Goal: Task Accomplishment & Management: Manage account settings

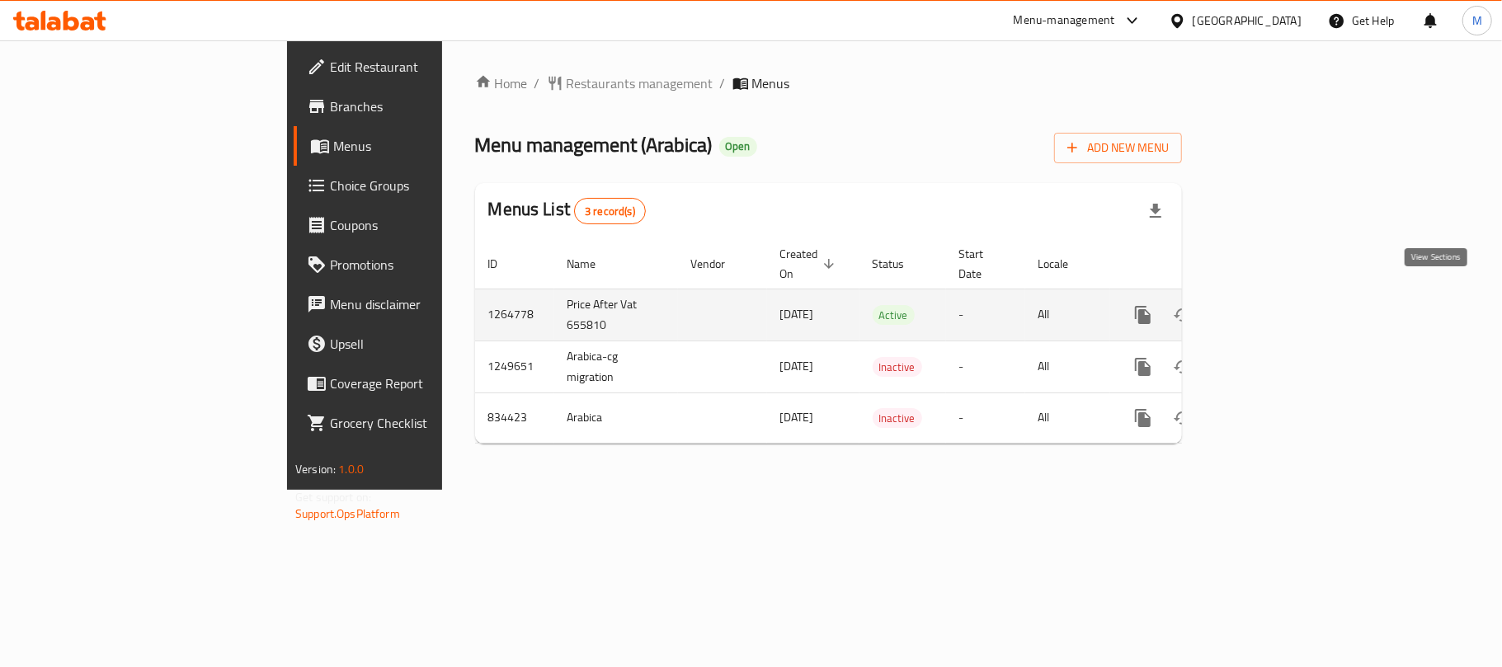
click at [1272, 305] on icon "enhanced table" at bounding box center [1262, 315] width 20 height 20
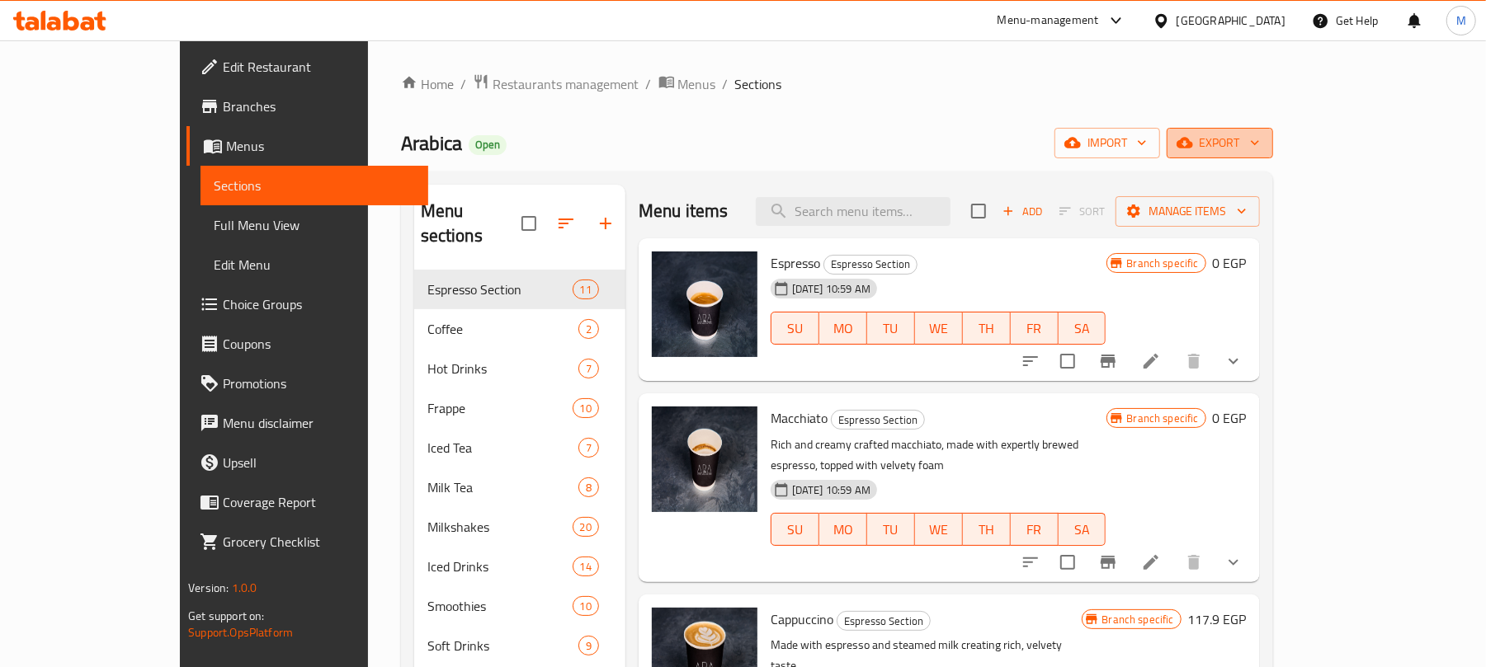
click at [1260, 152] on span "export" at bounding box center [1220, 143] width 80 height 21
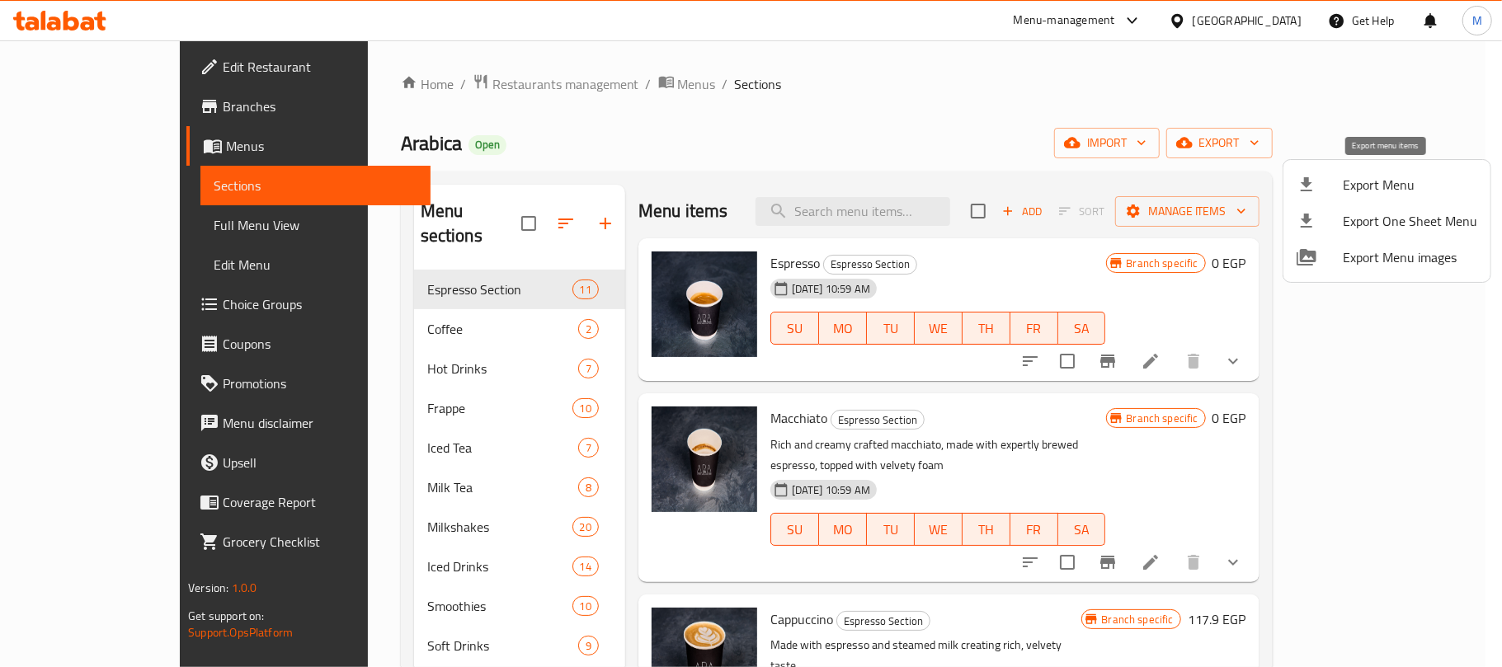
click at [1370, 176] on span "Export Menu" at bounding box center [1410, 185] width 134 height 20
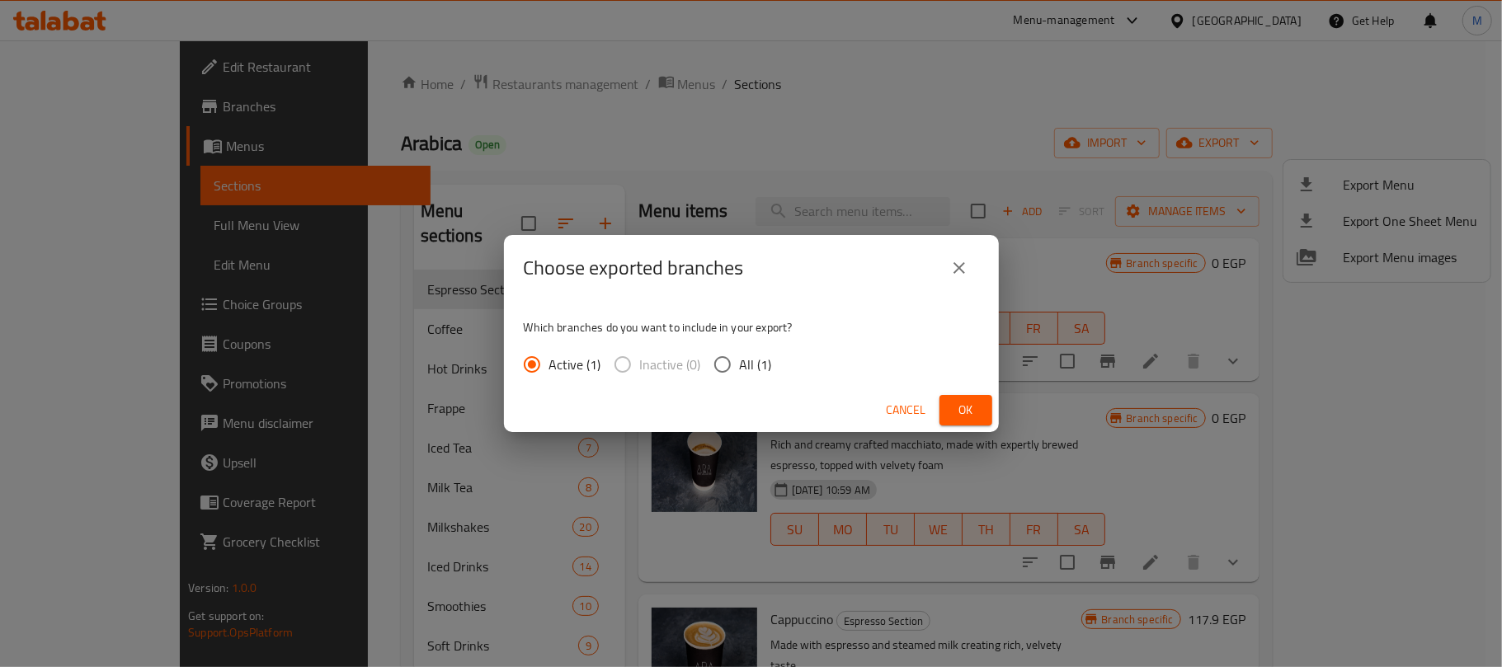
click at [740, 360] on span "All (1)" at bounding box center [756, 365] width 32 height 20
click at [739, 360] on input "All (1)" at bounding box center [722, 364] width 35 height 35
radio input "true"
click at [968, 417] on span "Ok" at bounding box center [966, 410] width 26 height 21
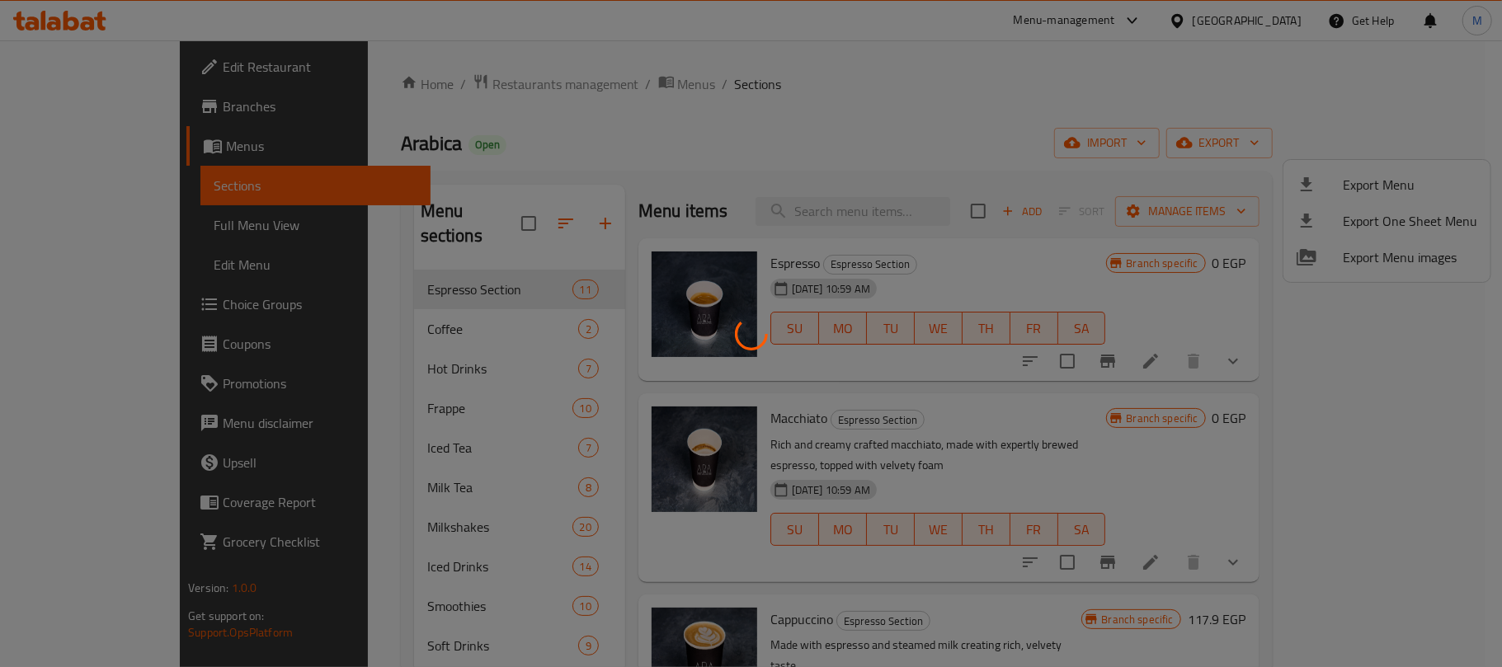
click at [967, 89] on div at bounding box center [751, 333] width 1502 height 667
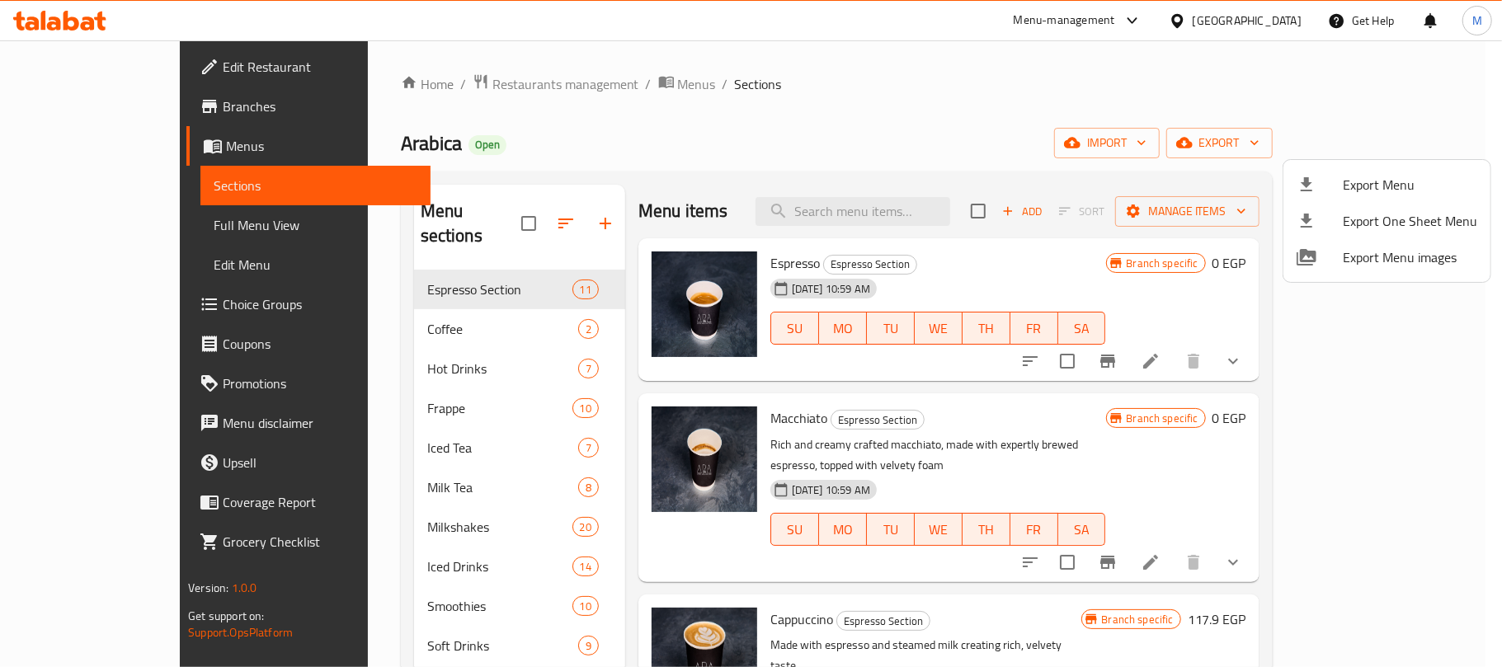
click at [841, 139] on div at bounding box center [751, 333] width 1502 height 667
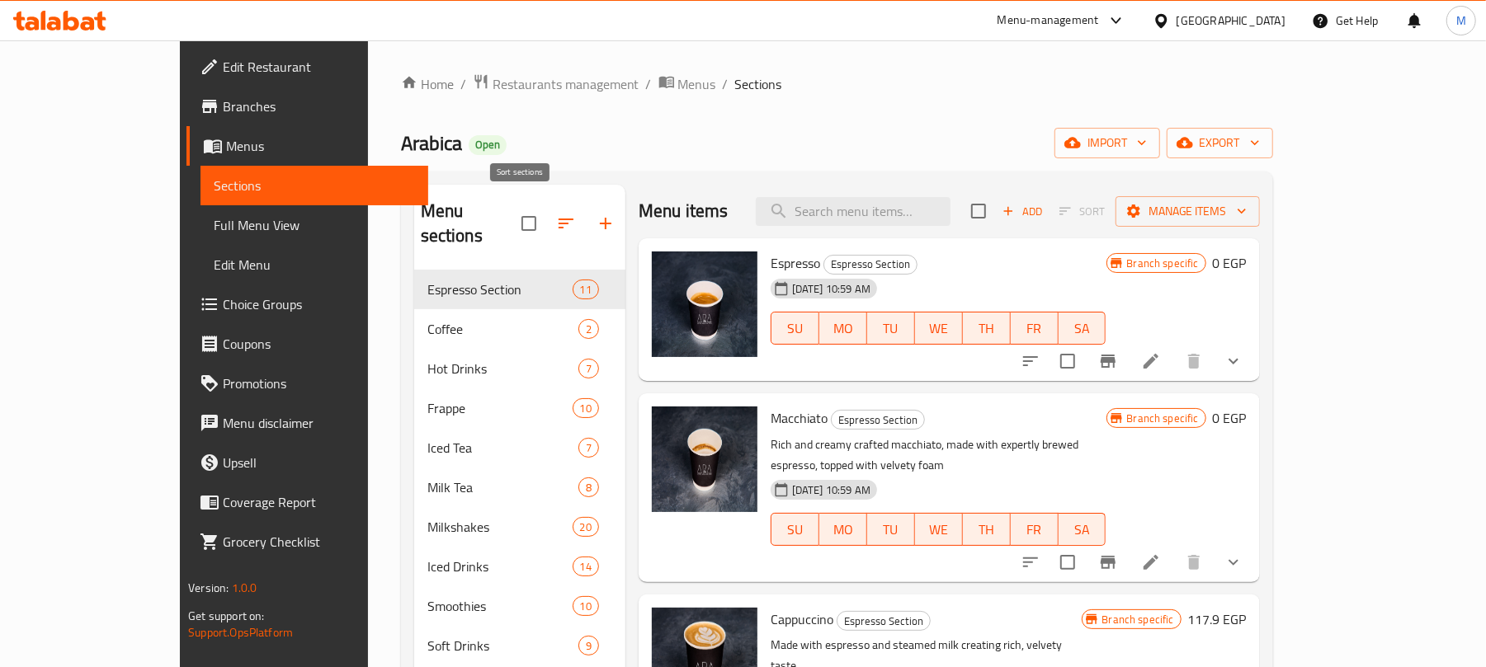
scroll to position [219, 0]
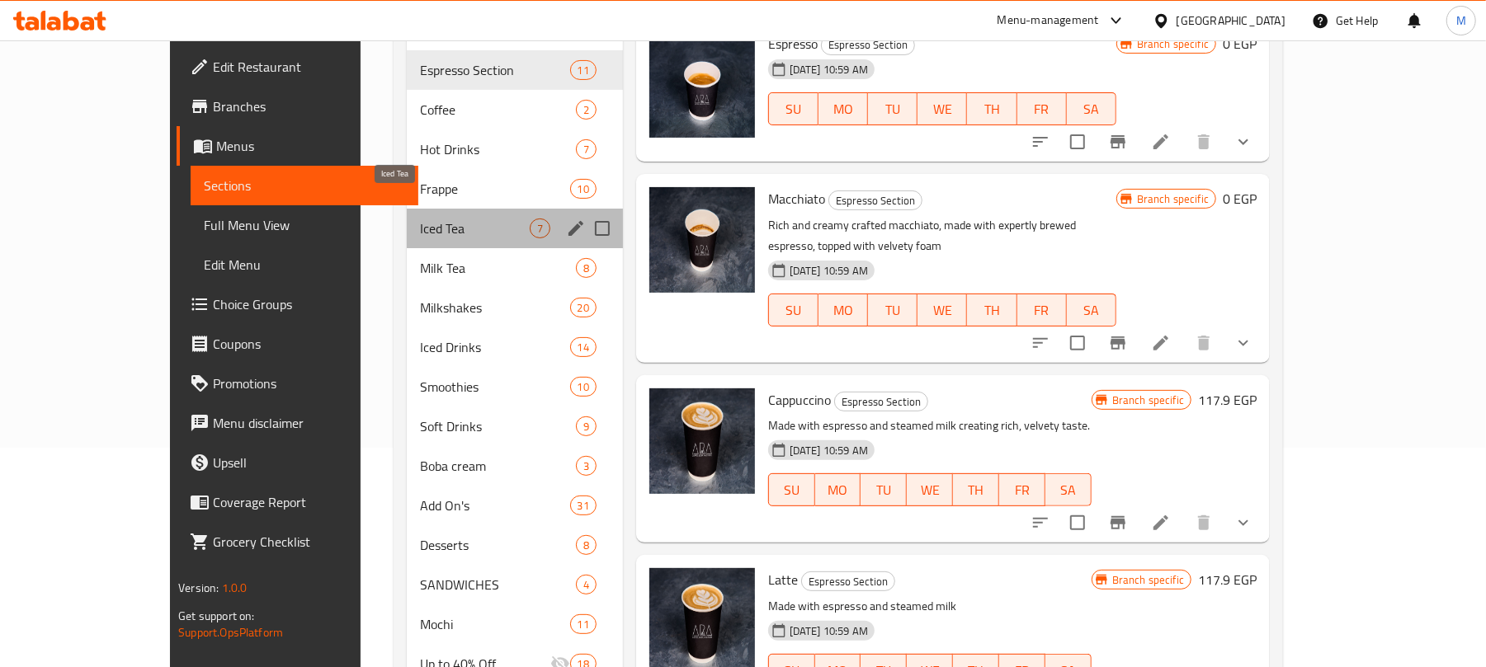
click at [420, 219] on span "Iced Tea" at bounding box center [474, 229] width 109 height 20
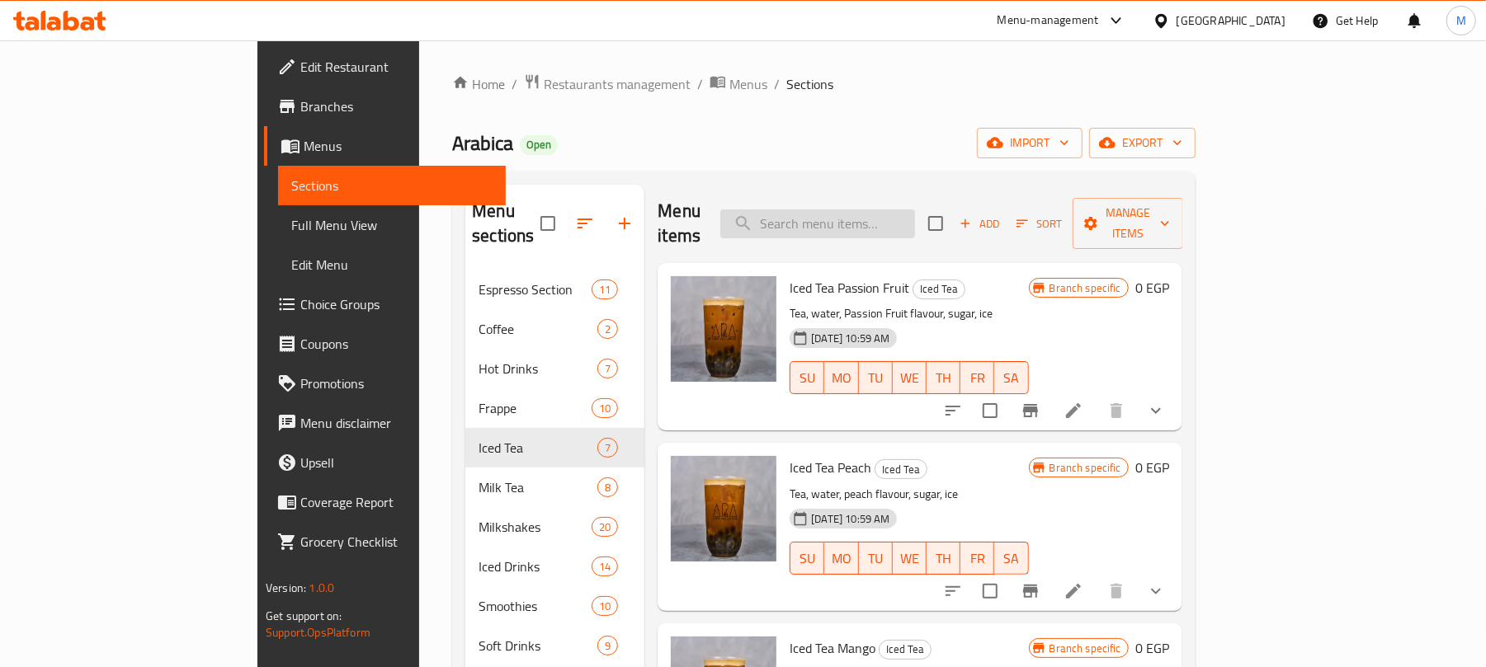
click at [901, 216] on input "search" at bounding box center [817, 224] width 195 height 29
type input "Dirty"
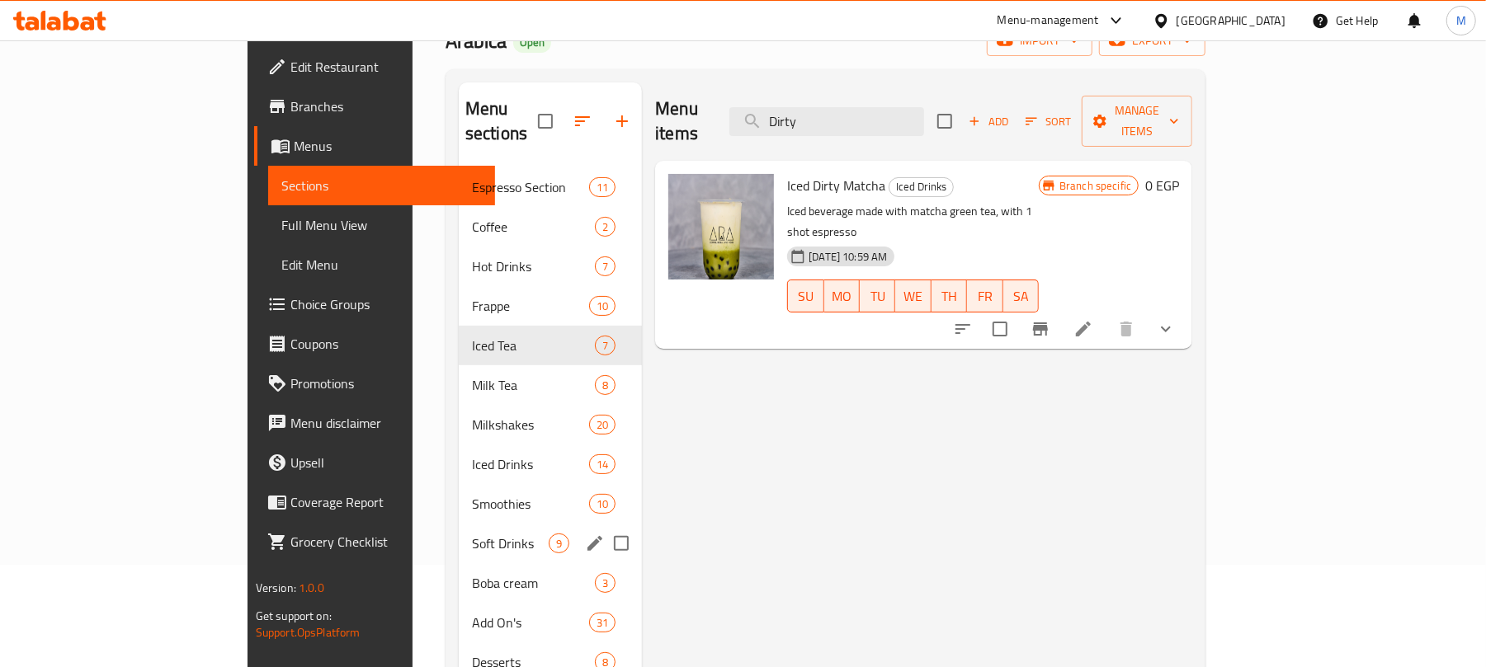
scroll to position [110, 0]
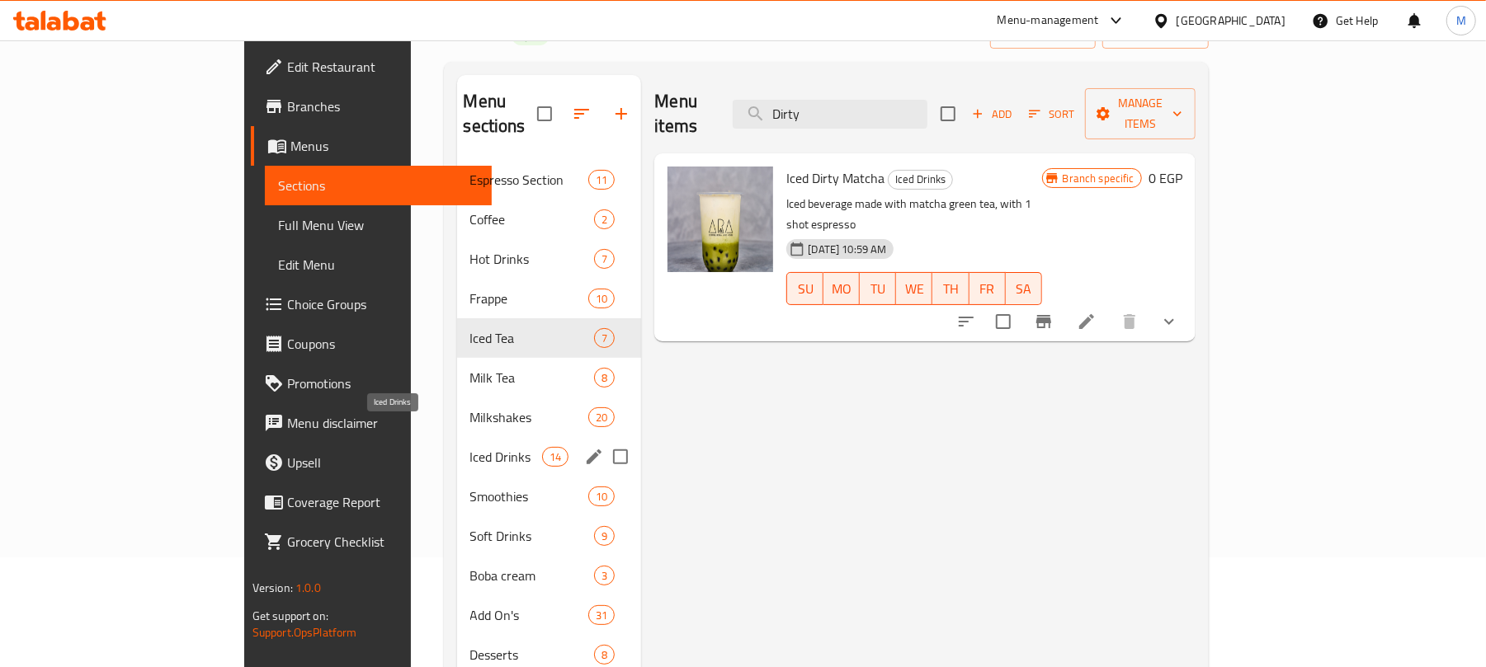
type input "Dirty"
click at [470, 447] on span "Iced Drinks" at bounding box center [506, 457] width 73 height 20
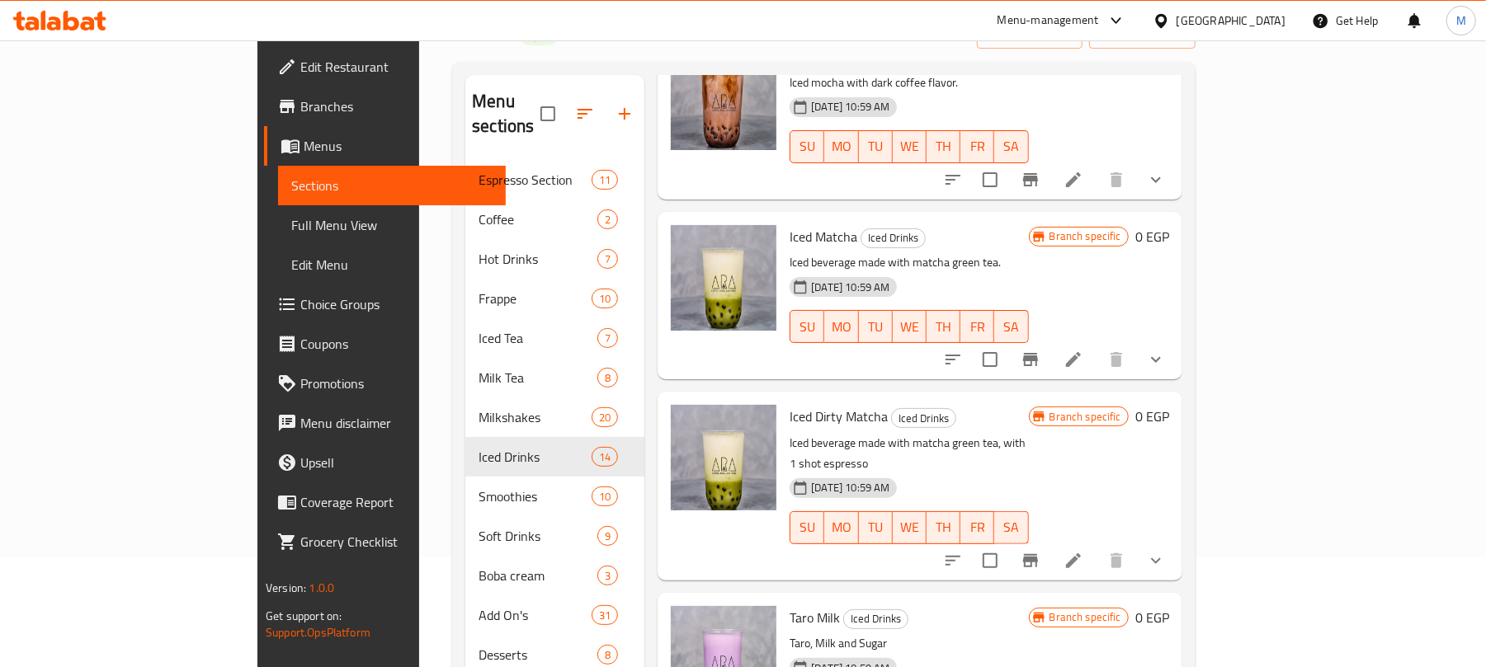
scroll to position [1100, 0]
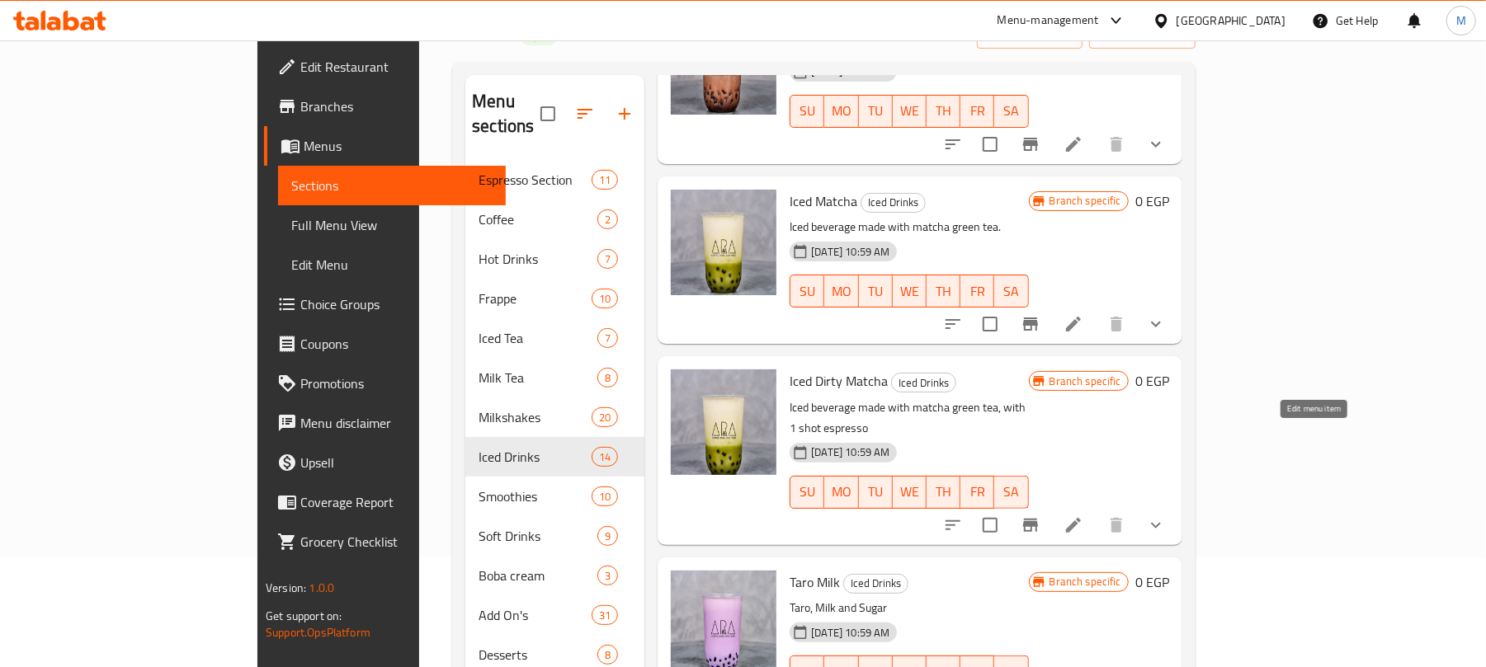
click at [1083, 516] on icon at bounding box center [1073, 526] width 20 height 20
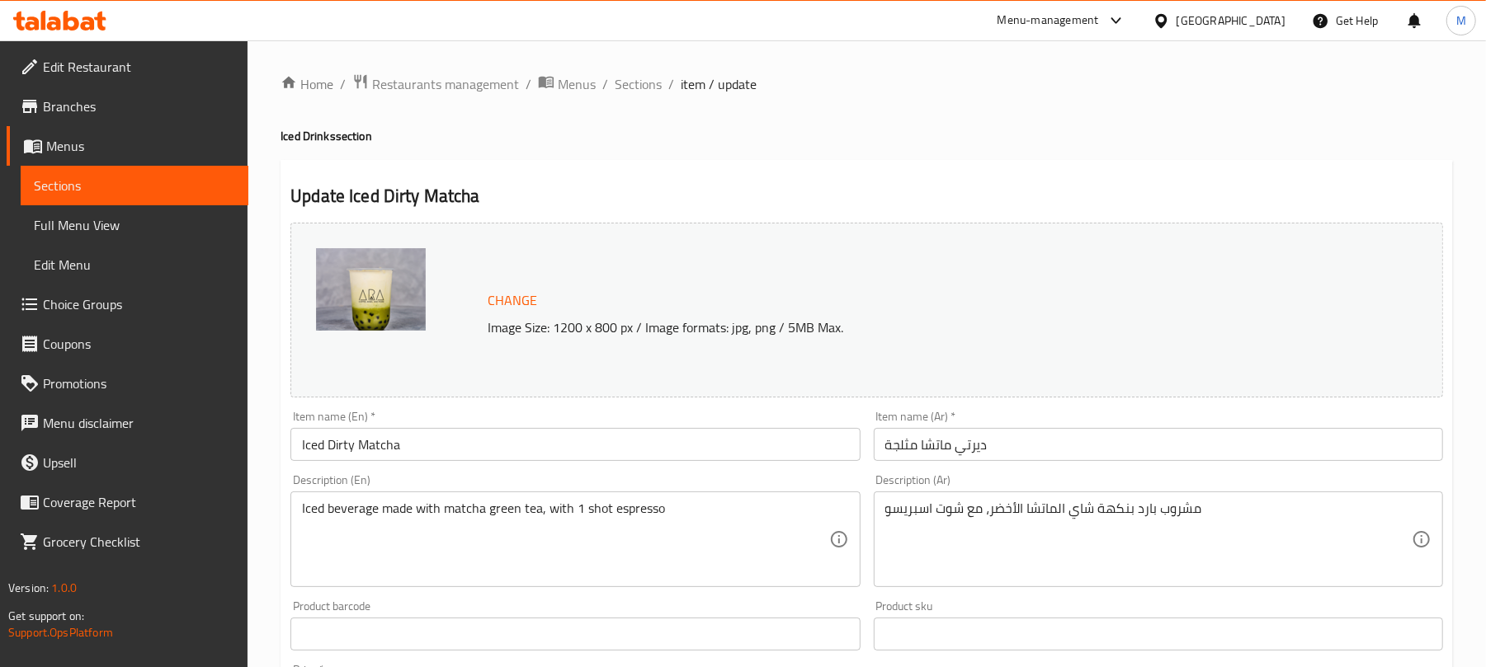
scroll to position [619, 0]
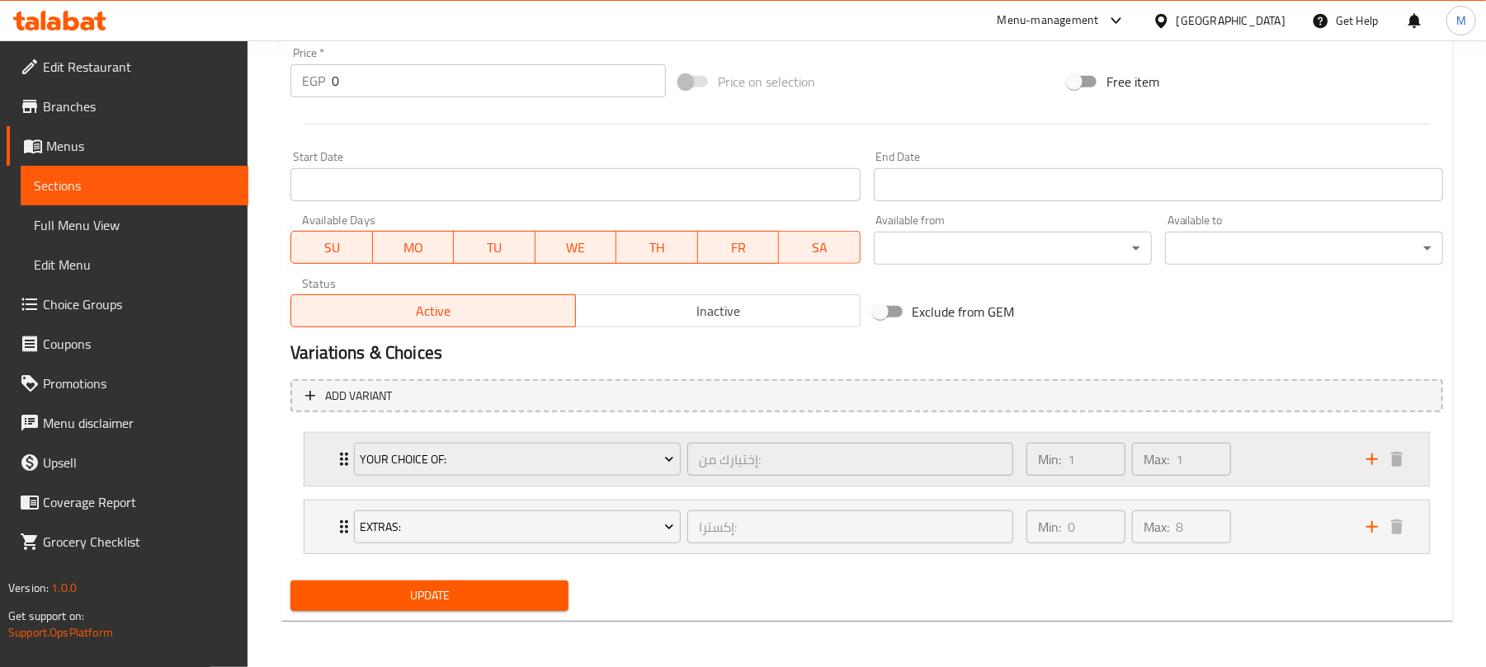
click at [1265, 457] on div "Min: 1 ​ Max: 1 ​" at bounding box center [1186, 459] width 340 height 53
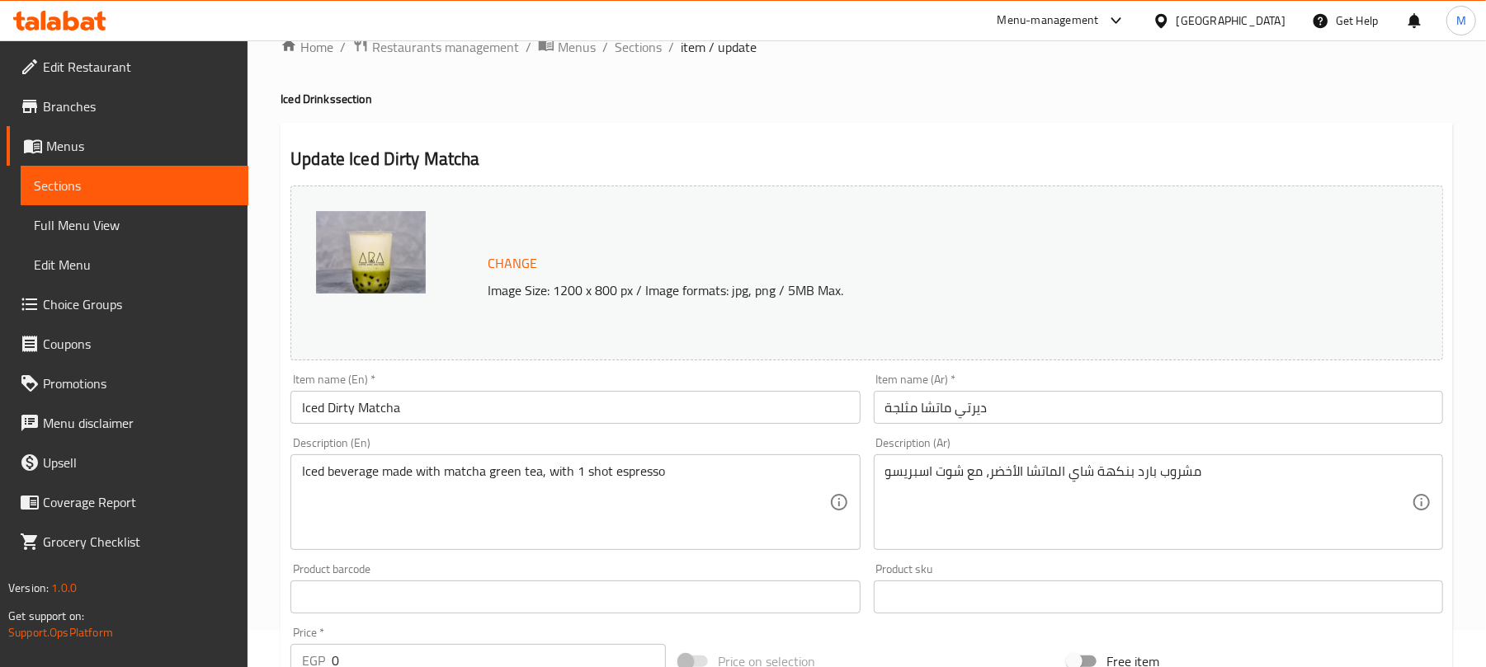
scroll to position [0, 0]
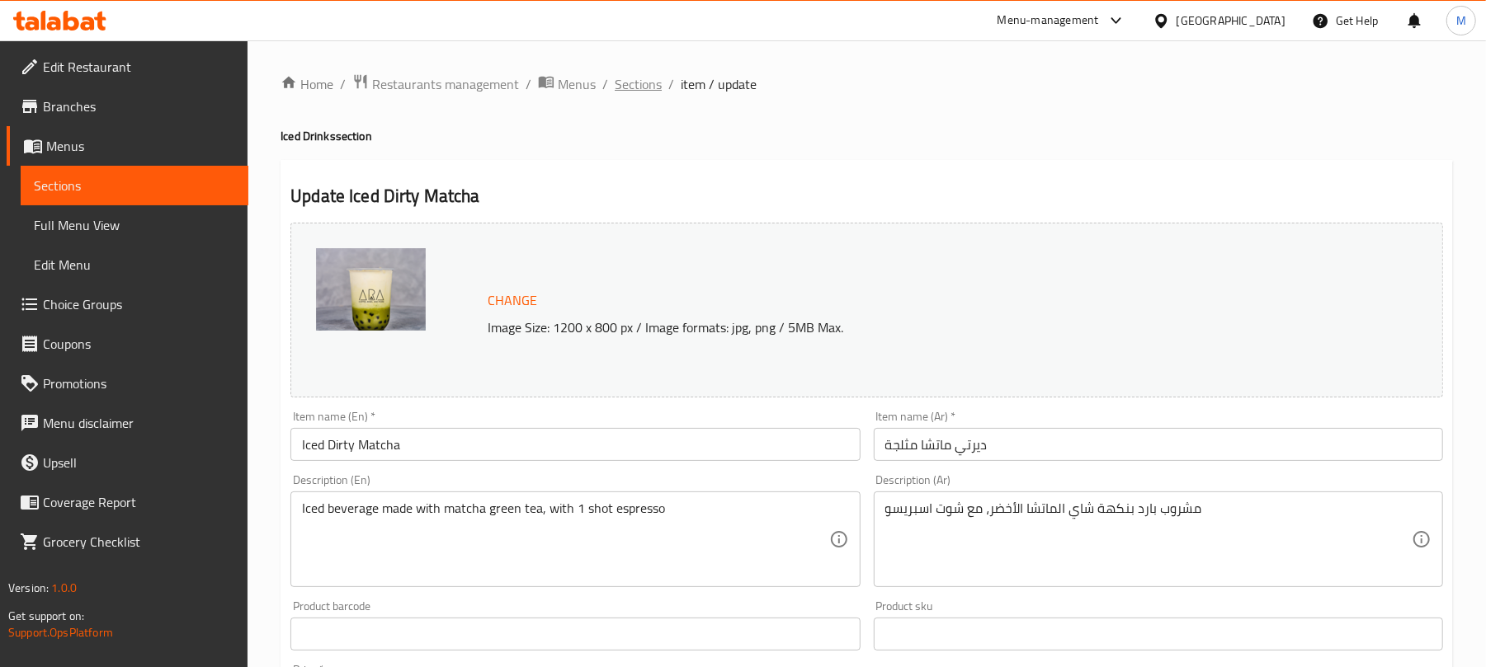
click at [629, 81] on span "Sections" at bounding box center [638, 84] width 47 height 20
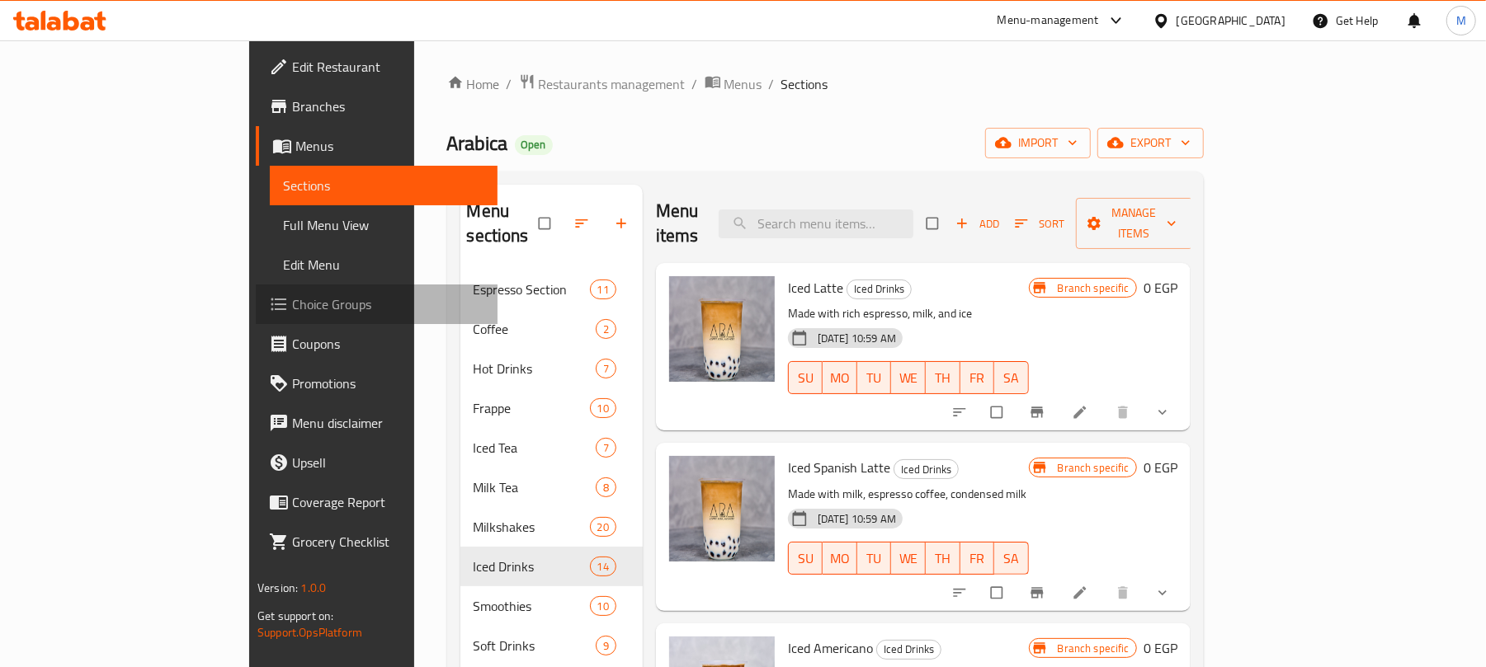
click at [292, 304] on span "Choice Groups" at bounding box center [388, 305] width 192 height 20
